Goal: Information Seeking & Learning: Understand process/instructions

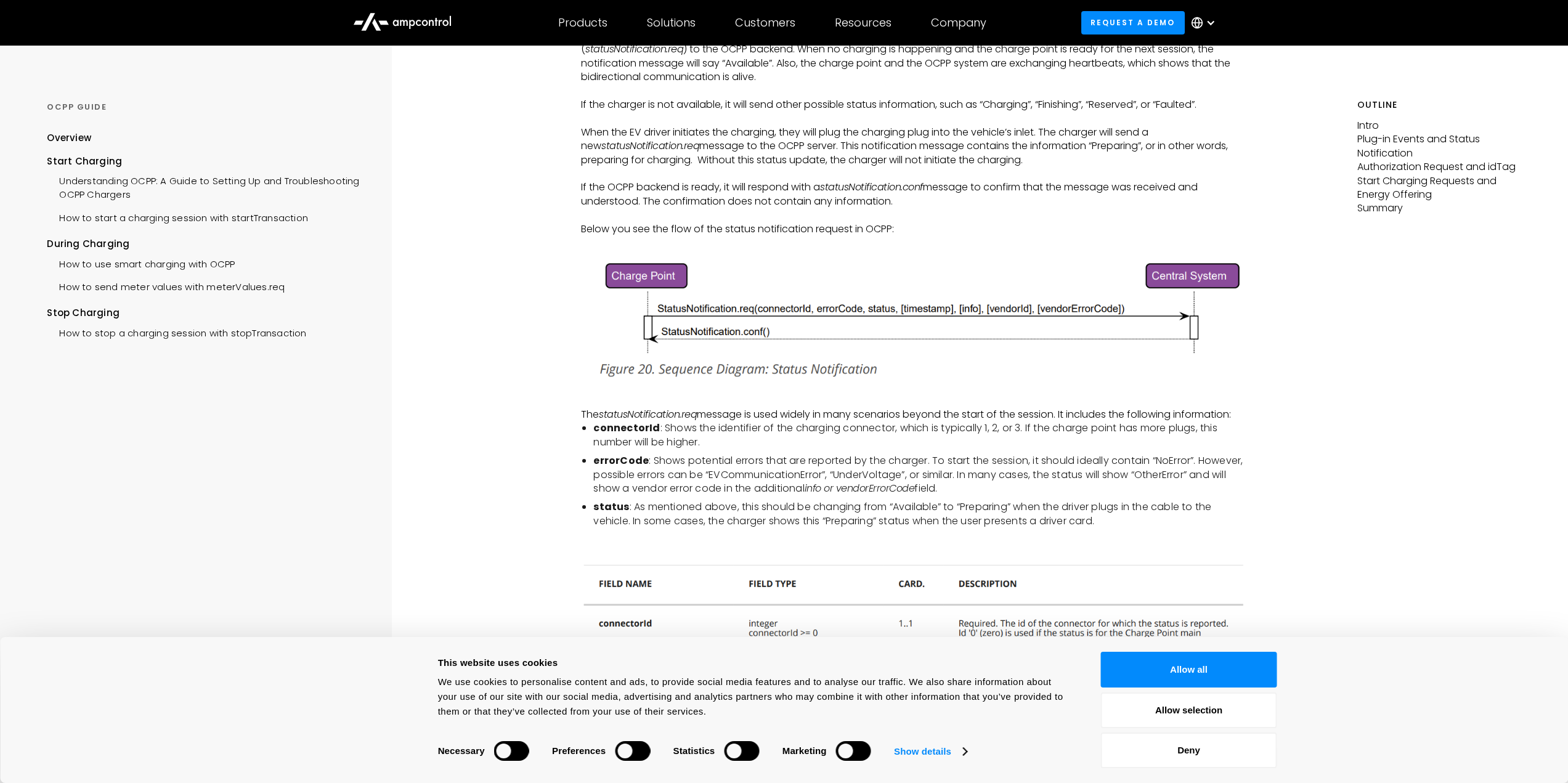
scroll to position [739, 0]
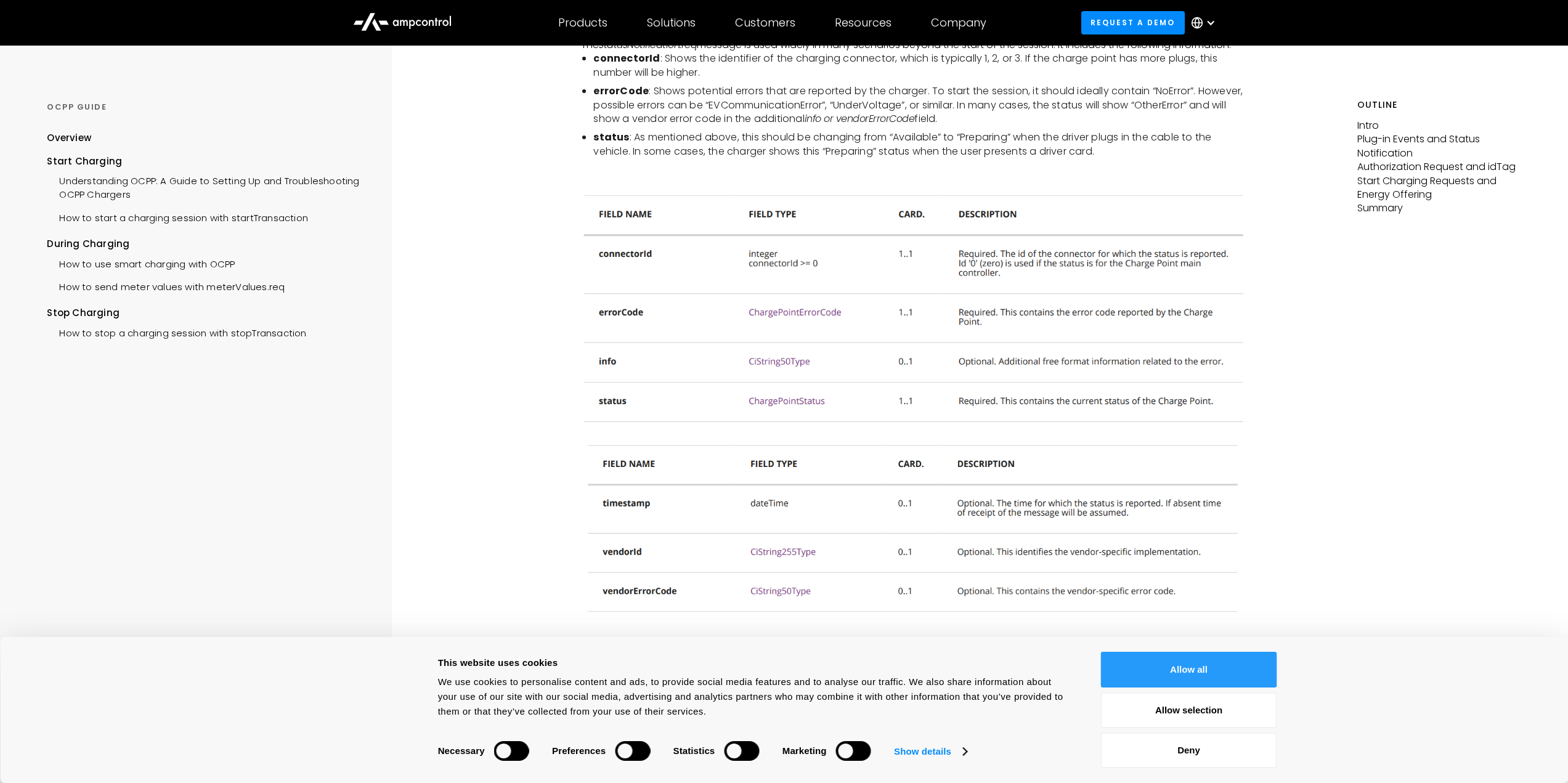
click at [1187, 674] on button "Allow all" at bounding box center [1189, 669] width 176 height 36
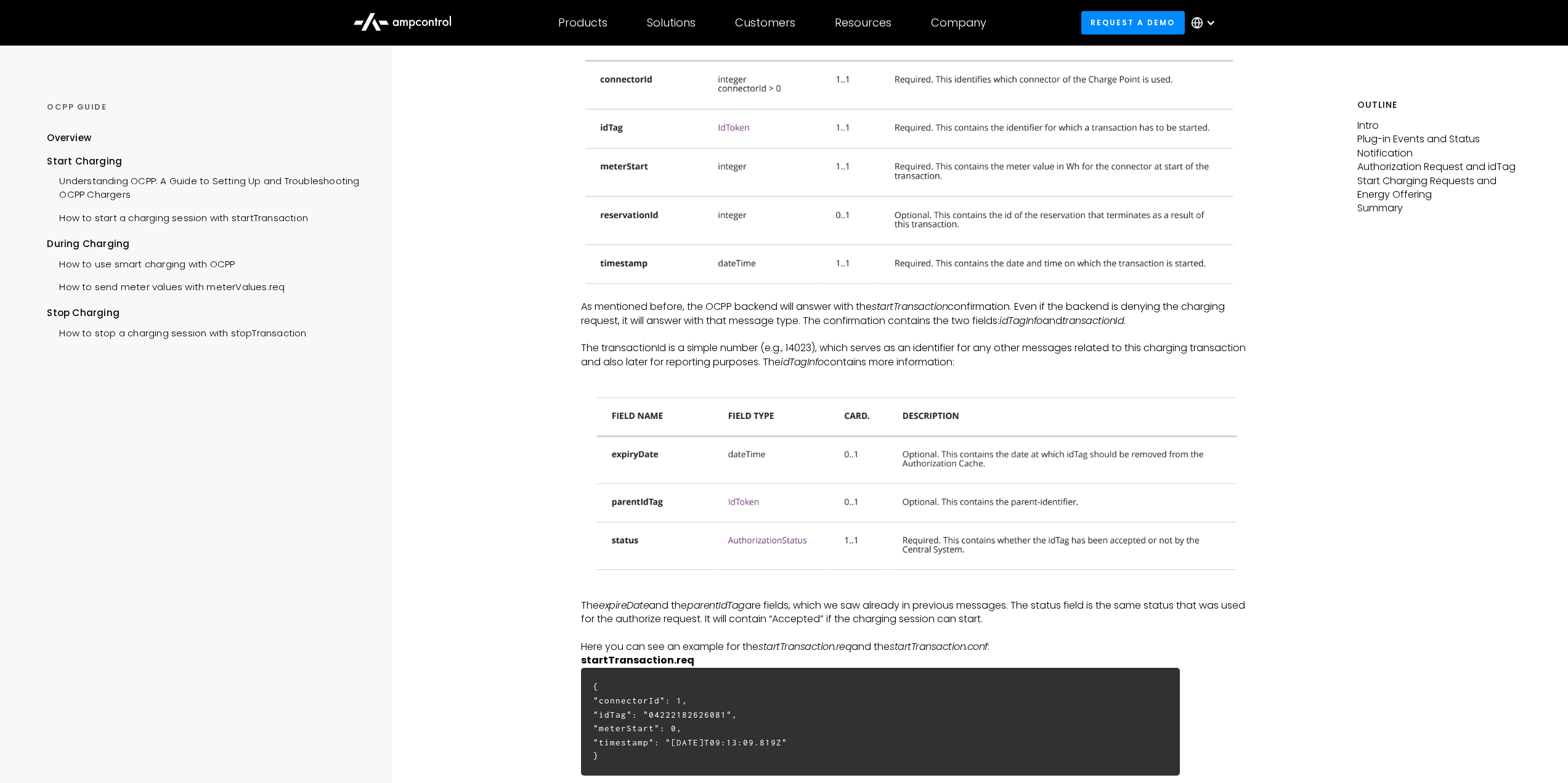
scroll to position [2772, 0]
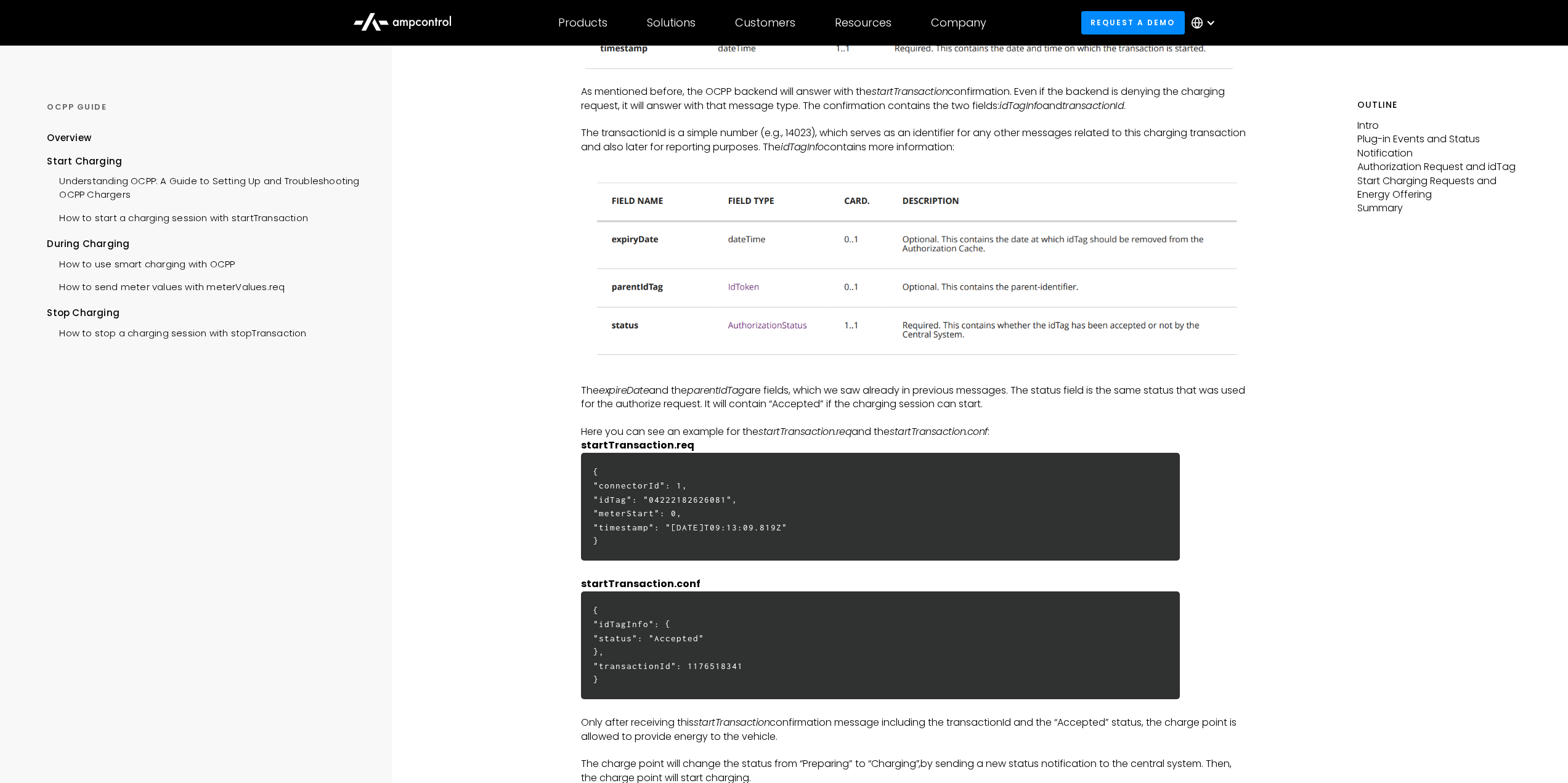
click at [811, 525] on h6 "{ "connectorId": 1, "idTag": "04222182626081", "meterStart": 0, "timestamp": "[…" at bounding box center [880, 507] width 598 height 108
drag, startPoint x: 610, startPoint y: 544, endPoint x: 593, endPoint y: 468, distance: 77.9
click at [593, 468] on h6 "{ "connectorId": 1, "idTag": "04222182626081", "meterStart": 0, "timestamp": "[…" at bounding box center [880, 507] width 598 height 108
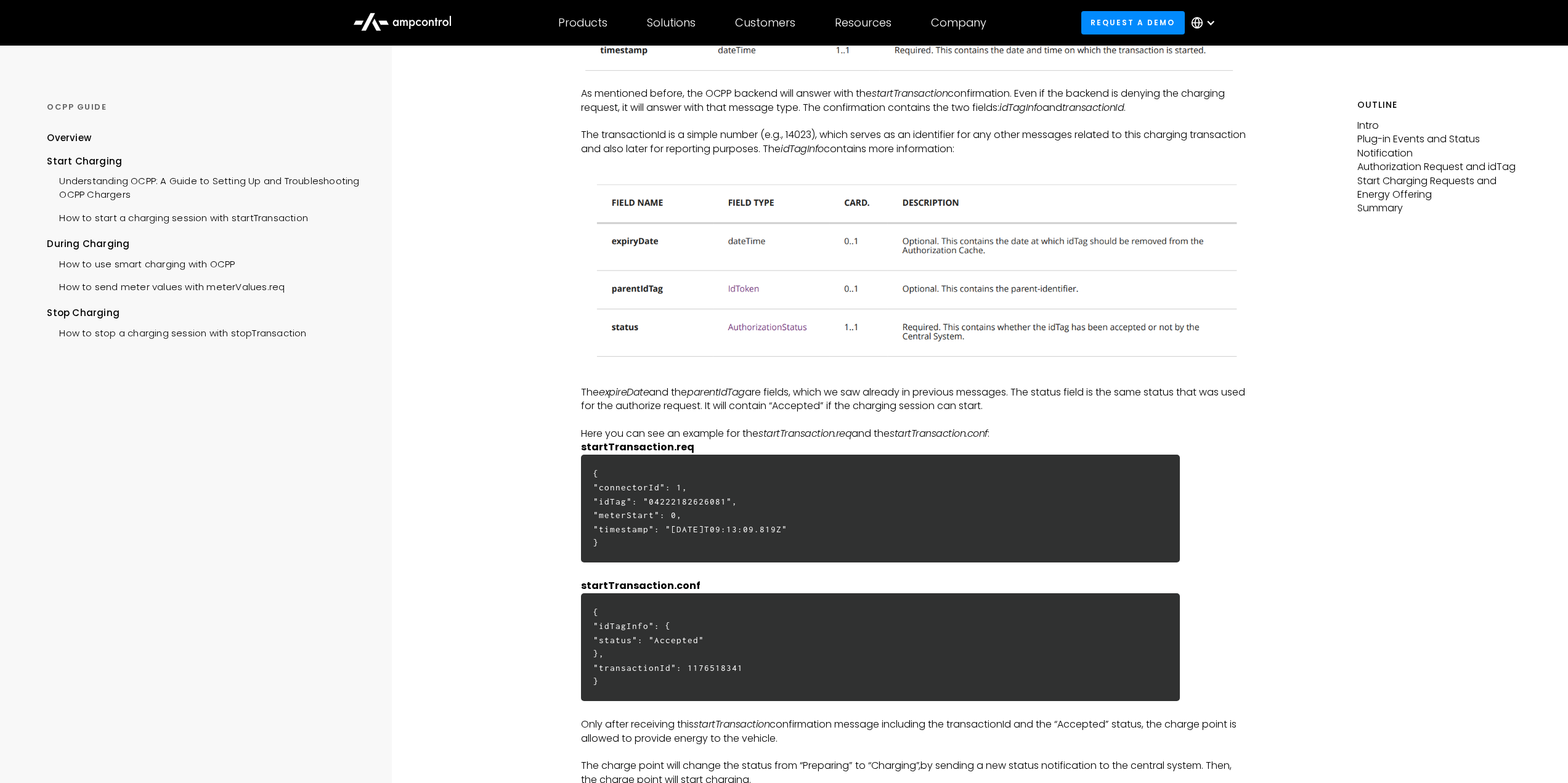
scroll to position [2895, 0]
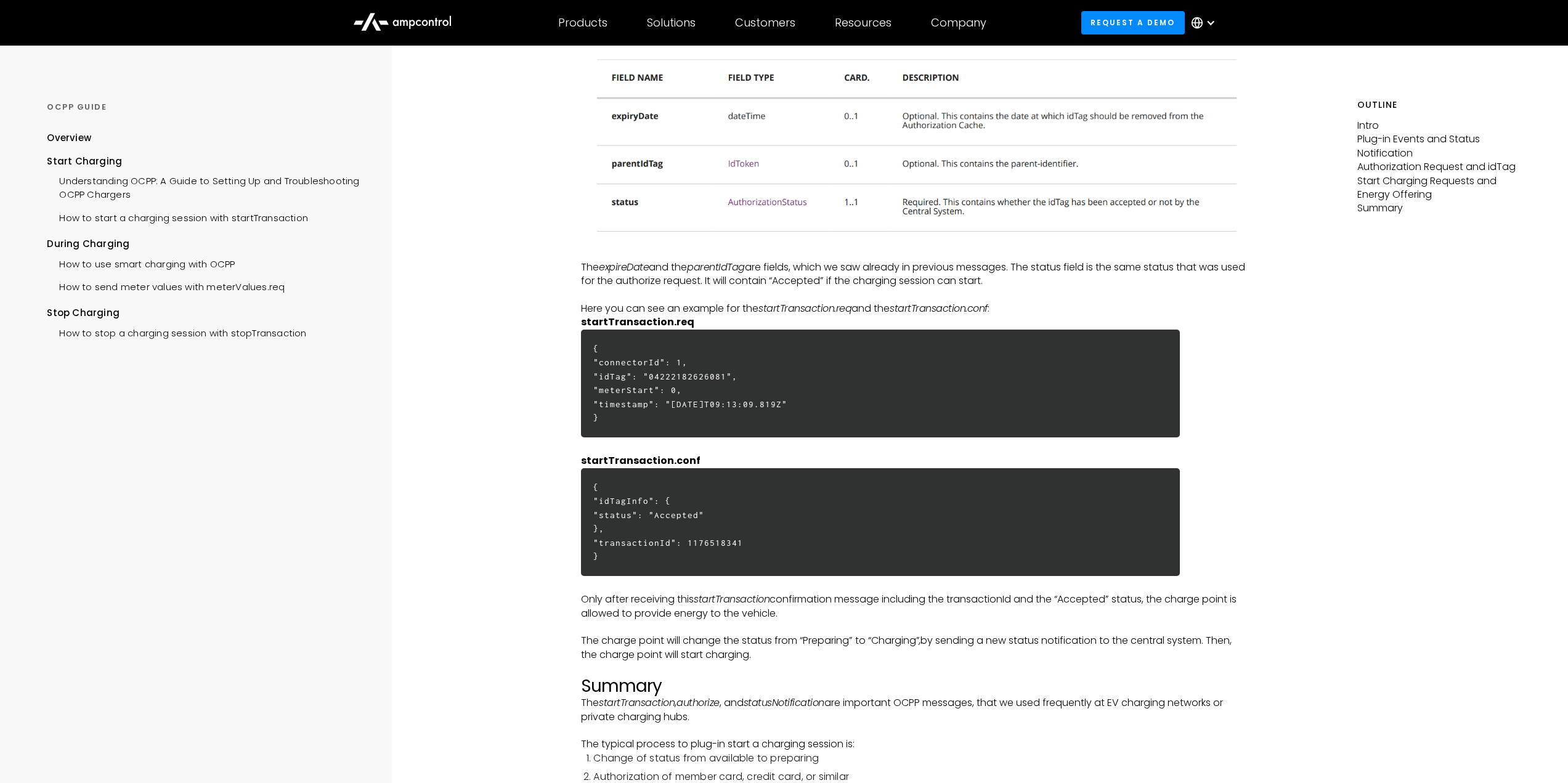
copy h6 "{ "connectorId": 1, "idTag": "04222182626081", "meterStart": 0, "timestamp": "[…"
click at [776, 302] on em "startTransaction.req" at bounding box center [804, 309] width 93 height 14
drag, startPoint x: 764, startPoint y: 309, endPoint x: 845, endPoint y: 307, distance: 81.0
click at [845, 307] on em "startTransaction.req" at bounding box center [804, 309] width 93 height 14
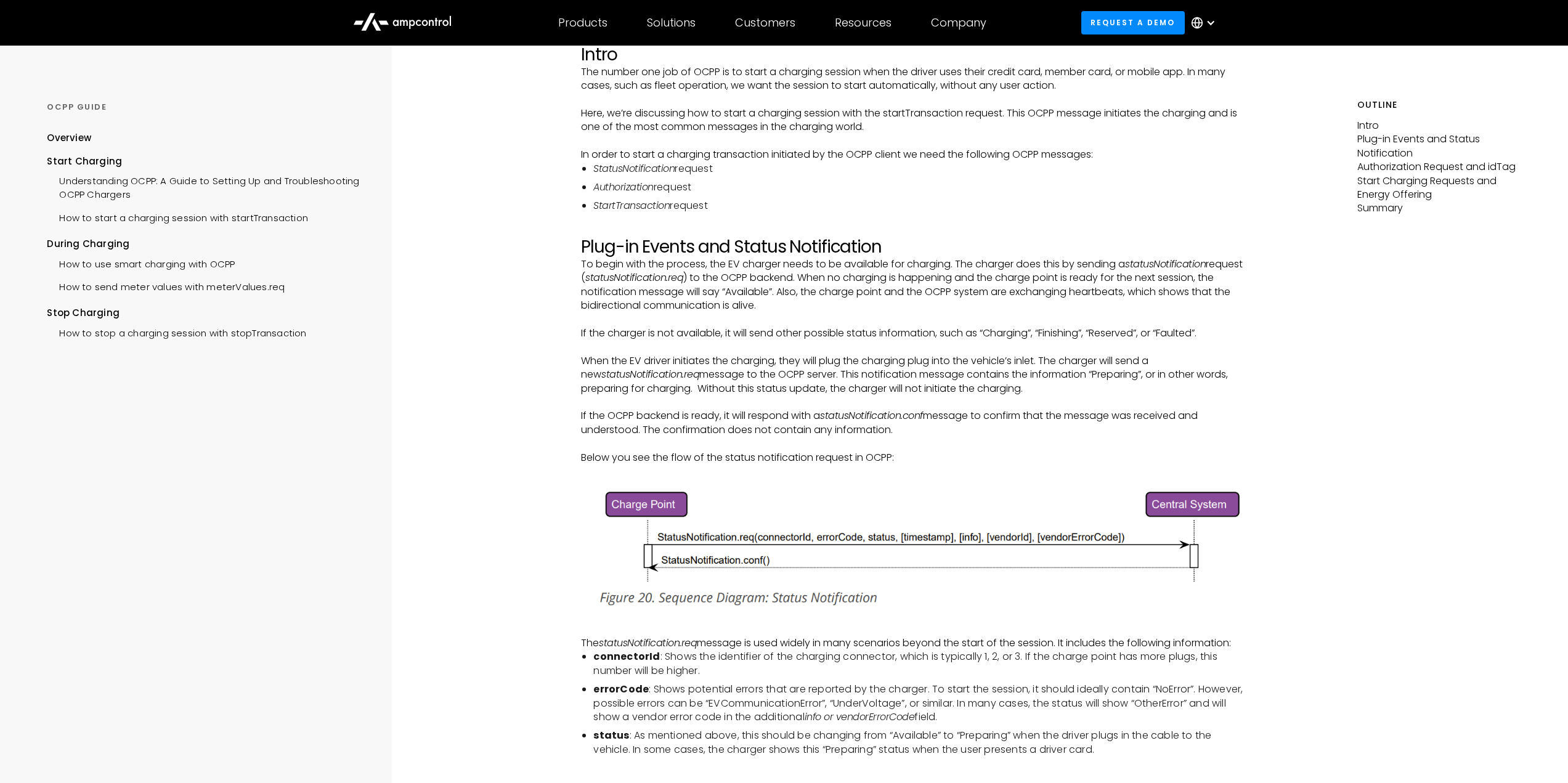
scroll to position [0, 0]
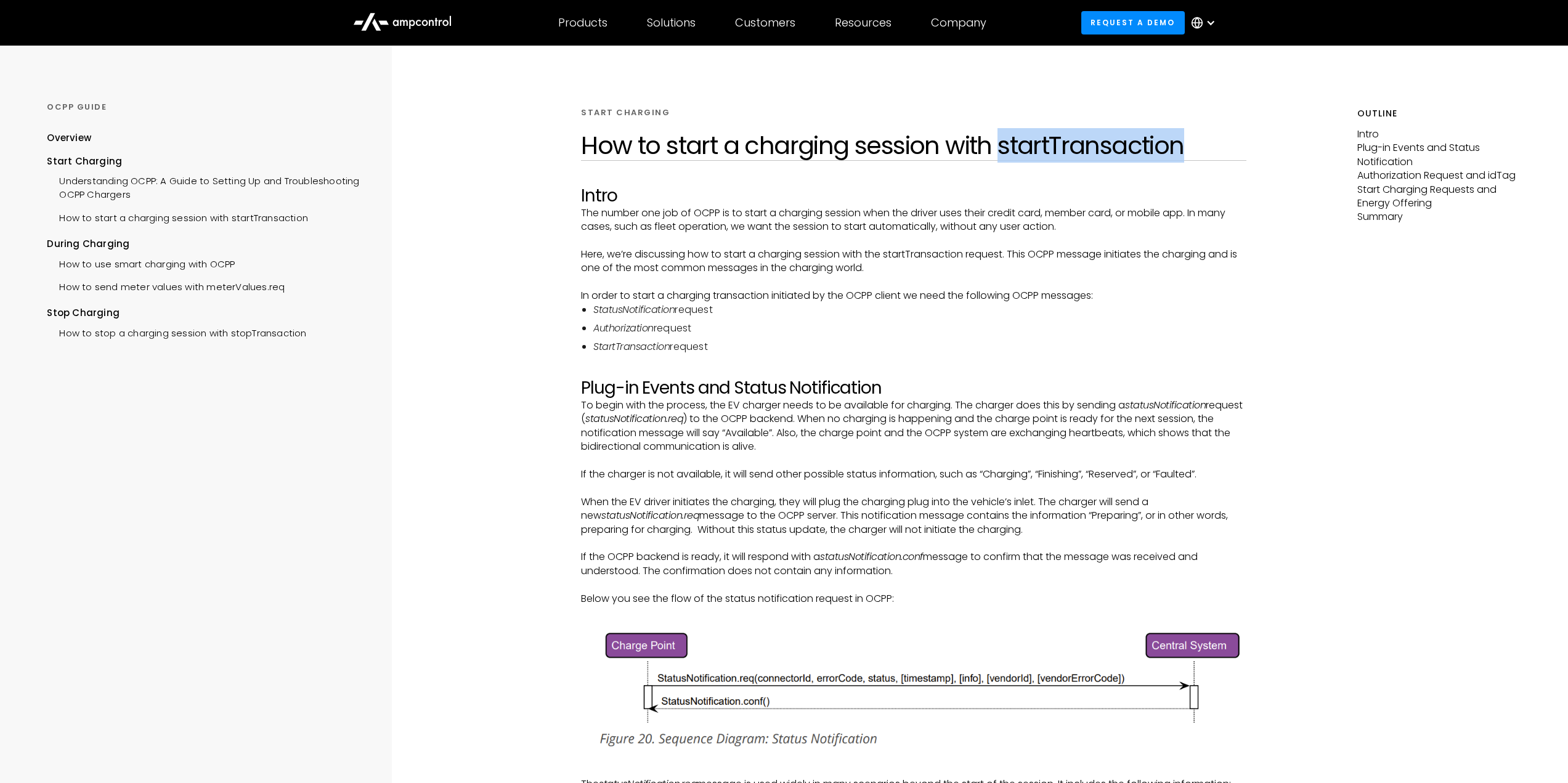
drag, startPoint x: 1001, startPoint y: 145, endPoint x: 1194, endPoint y: 159, distance: 193.5
click at [1194, 159] on h1 "How to start a charging session with startTransaction" at bounding box center [914, 146] width 665 height 30
copy h1 "startTransaction"
click at [96, 335] on div "How to stop a charging session with stopTransaction" at bounding box center [176, 331] width 259 height 23
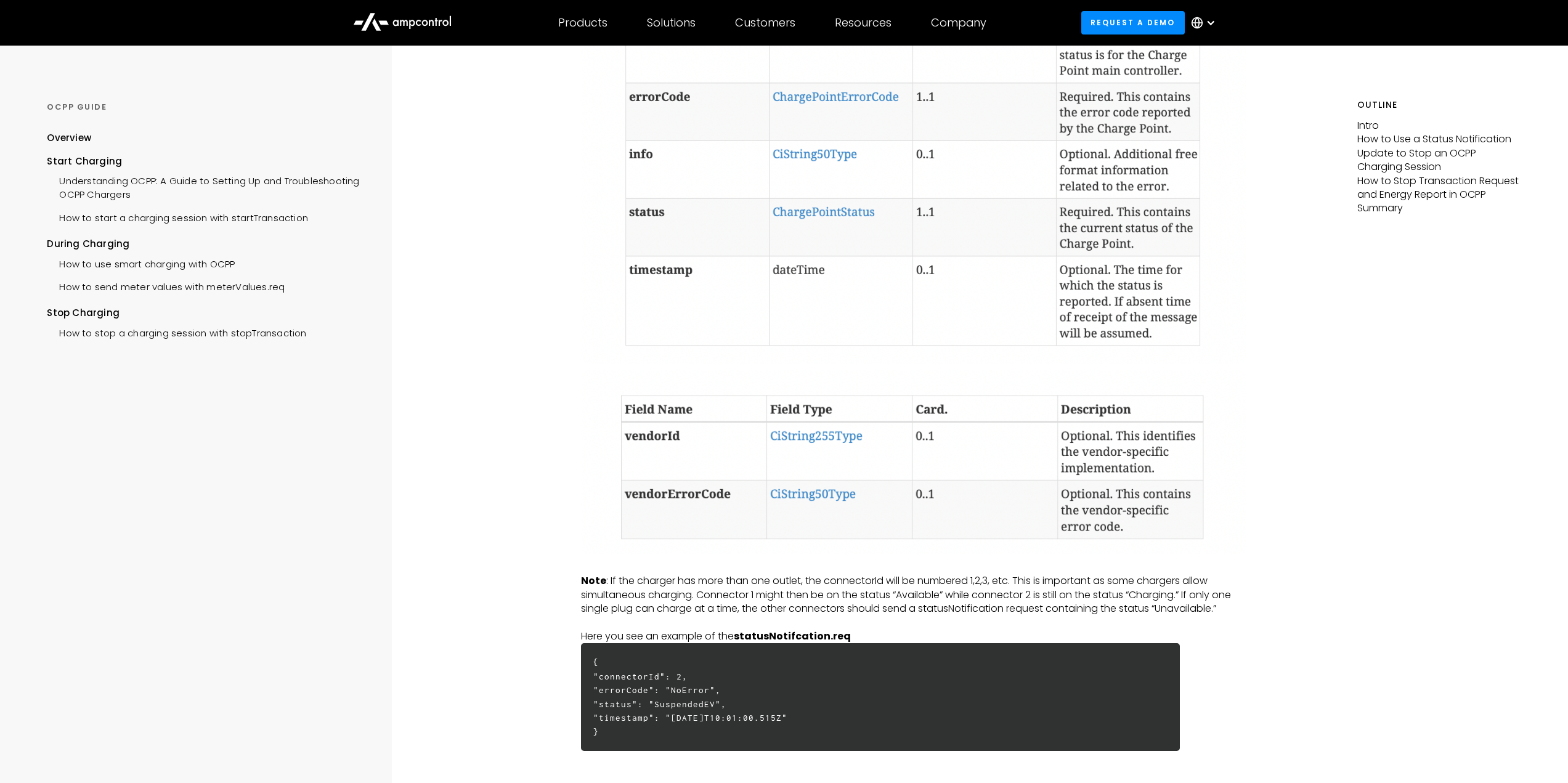
scroll to position [1786, 0]
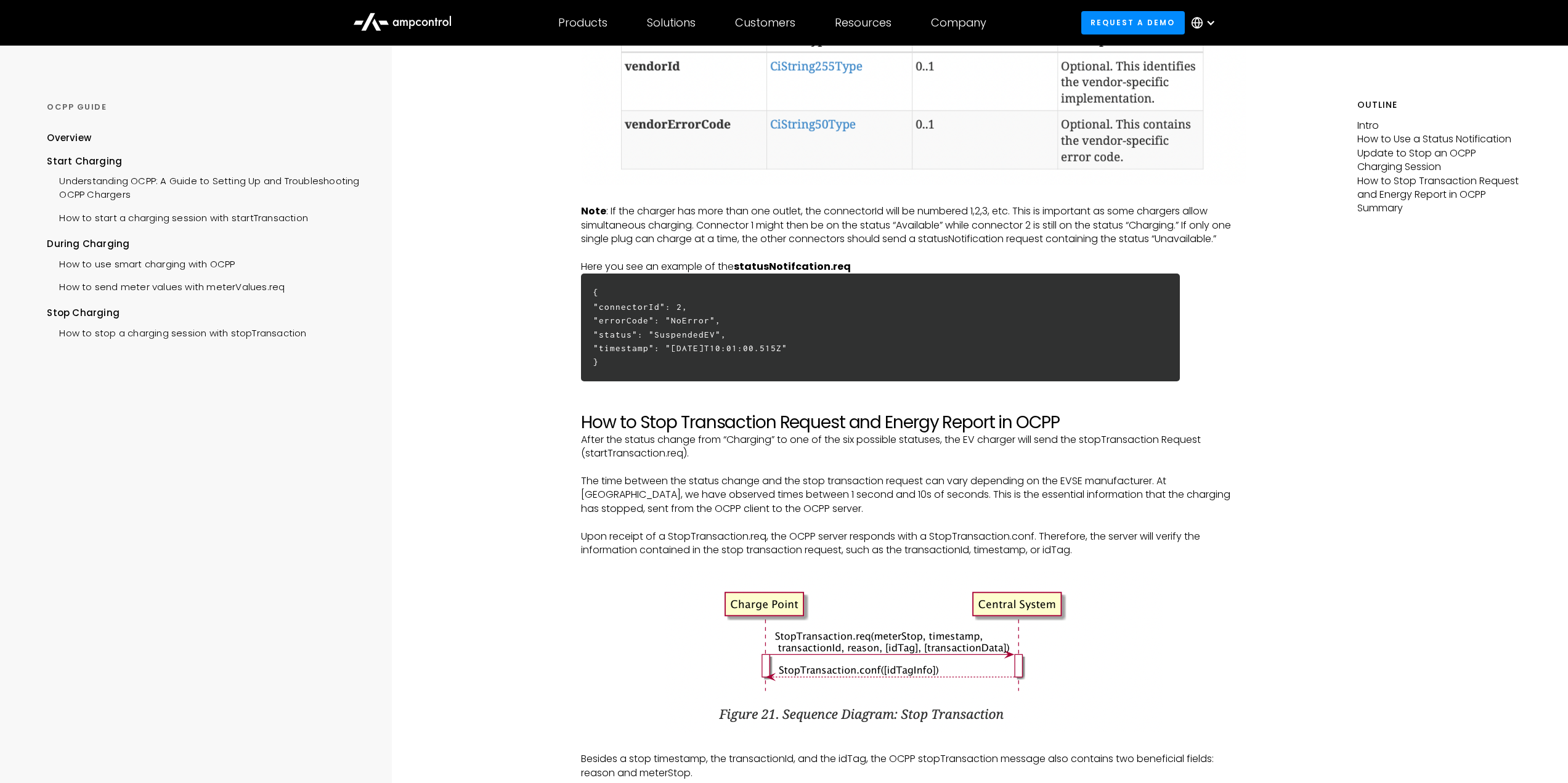
click at [600, 363] on h6 "{ "connectorId": 2, "errorCode": "NoError", "status": "SuspendedEV", "timestamp…" at bounding box center [880, 327] width 598 height 108
drag, startPoint x: 607, startPoint y: 363, endPoint x: 577, endPoint y: 281, distance: 87.3
click at [577, 281] on div "STOP CHARGING How to stop a charging session with stopTransaction Intro To stop…" at bounding box center [914, 31] width 886 height 3545
copy h6 "{ "connectorId": 2, "errorCode": "NoError", "status": "SuspendedEV", "timestamp…"
